Goal: Information Seeking & Learning: Learn about a topic

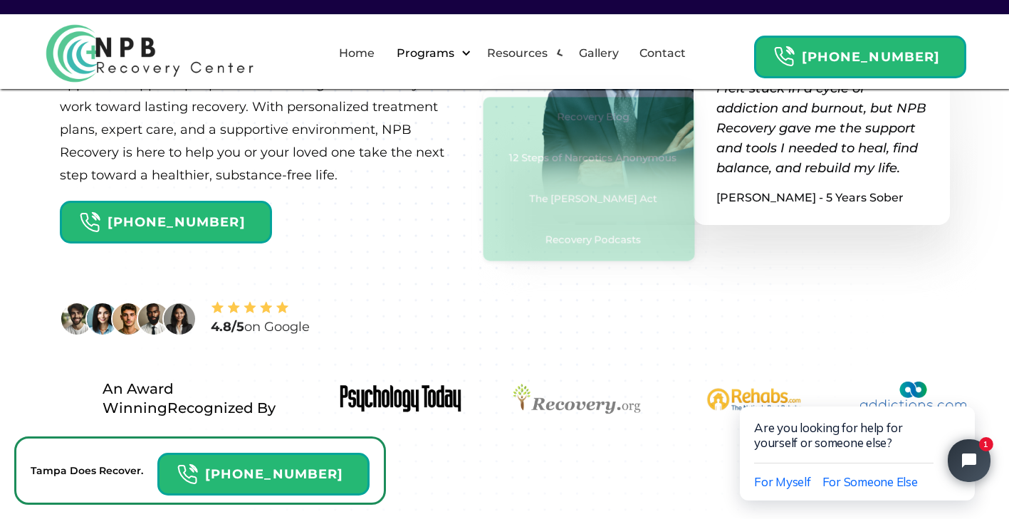
scroll to position [284, 0]
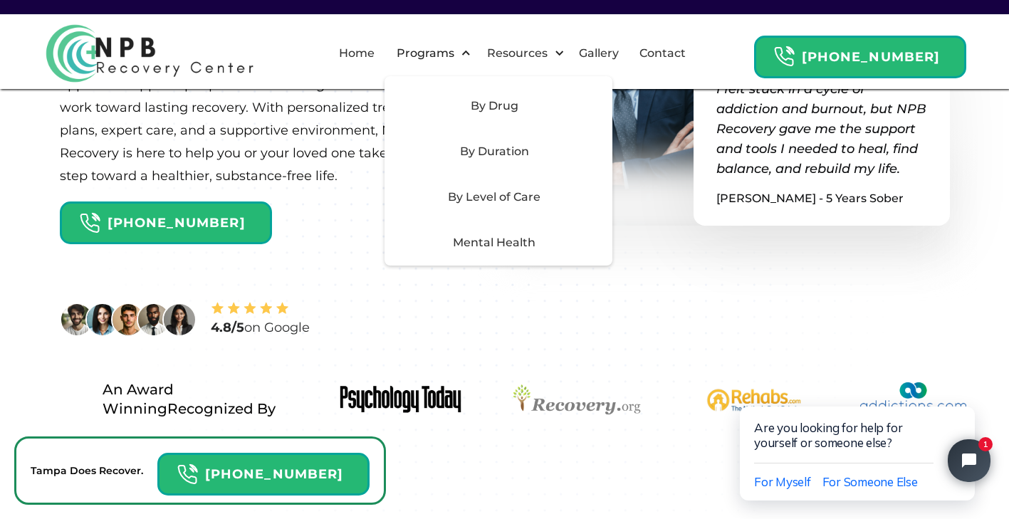
click at [524, 105] on div "By Drug" at bounding box center [494, 106] width 202 height 17
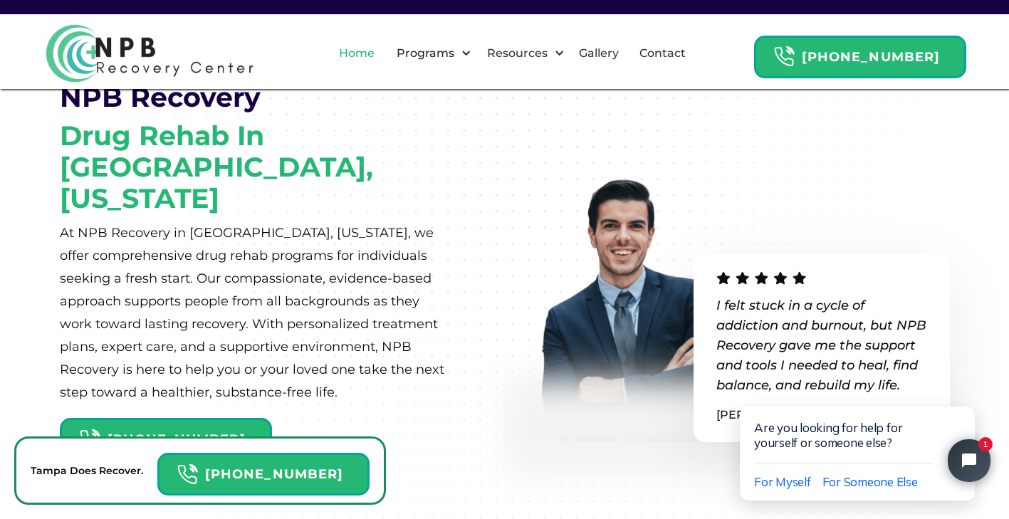
scroll to position [68, 0]
click at [383, 56] on link "Home" at bounding box center [357, 54] width 53 height 46
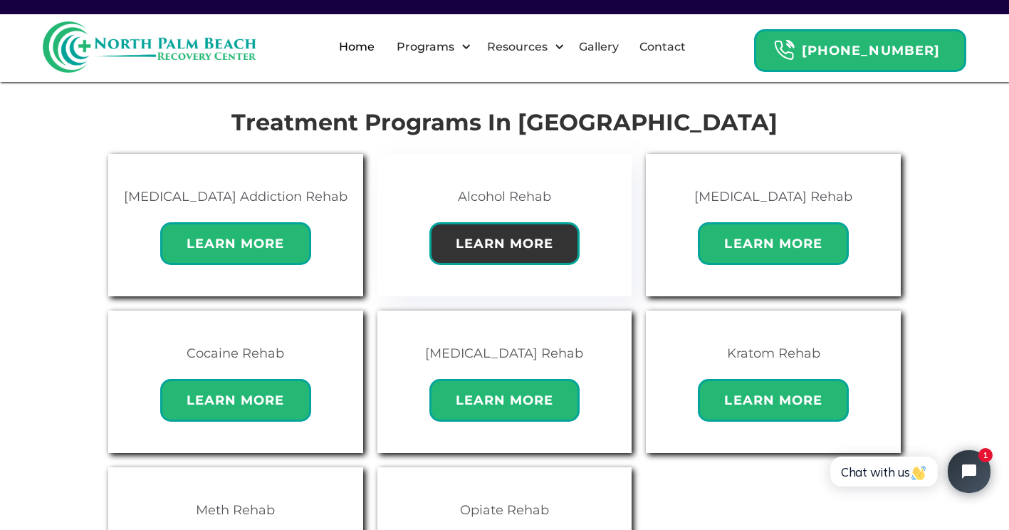
click at [457, 236] on strong "Learn More" at bounding box center [505, 244] width 98 height 16
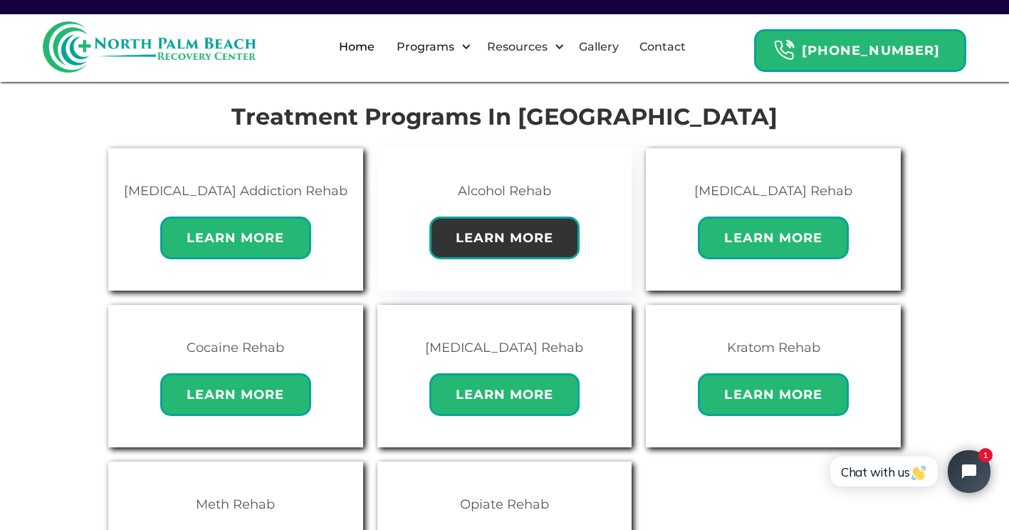
scroll to position [923, 0]
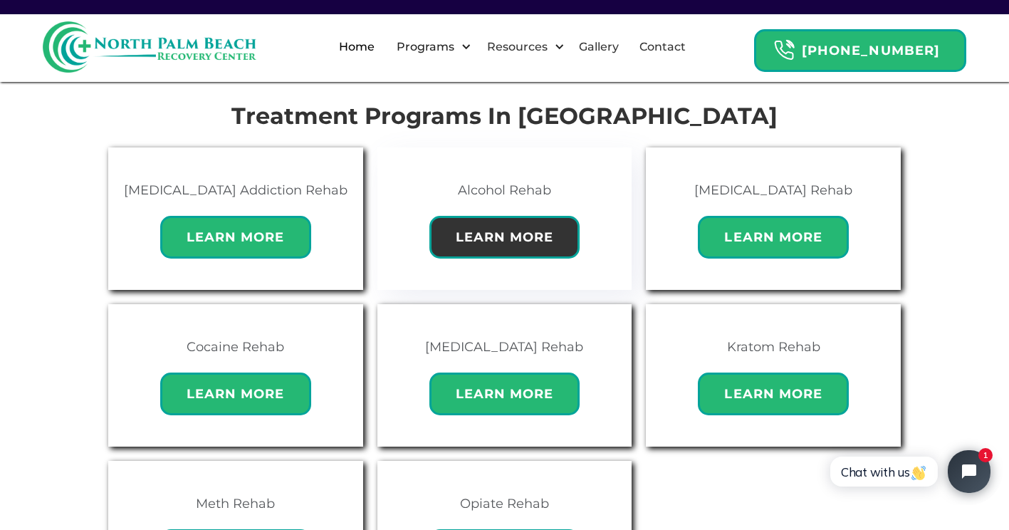
click at [484, 229] on strong "Learn More" at bounding box center [505, 237] width 98 height 16
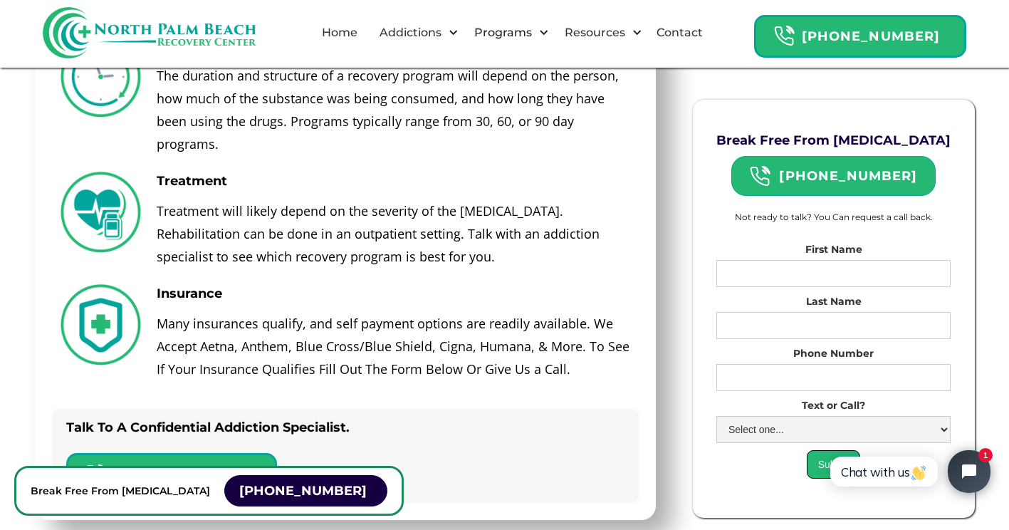
scroll to position [3769, 0]
